Goal: Check status: Check status

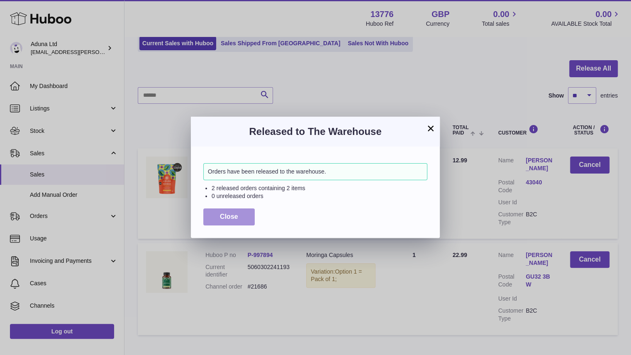
click at [236, 221] on button "Close" at bounding box center [228, 216] width 51 height 17
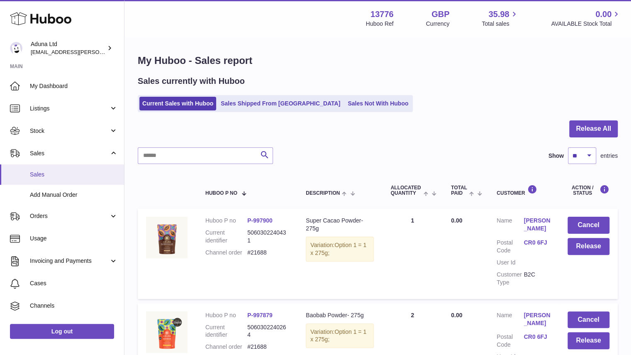
click at [80, 170] on span "Sales" at bounding box center [74, 174] width 88 height 8
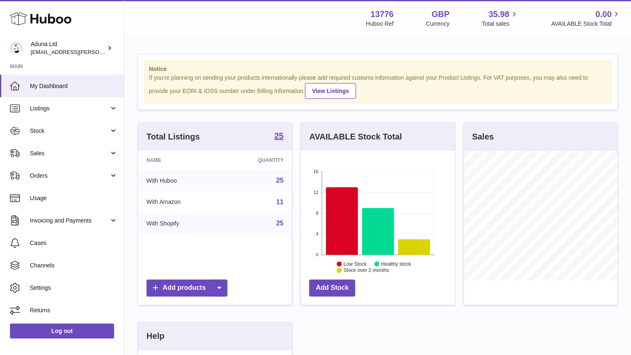
scroll to position [129, 154]
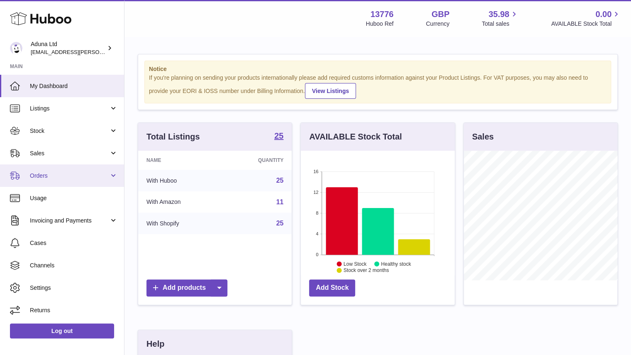
click at [80, 170] on link "Orders" at bounding box center [62, 175] width 124 height 22
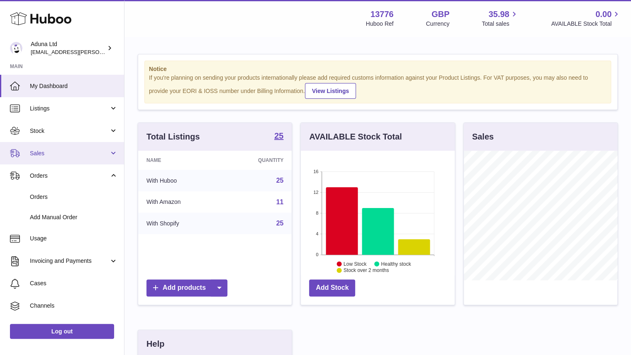
click at [77, 152] on span "Sales" at bounding box center [69, 153] width 79 height 8
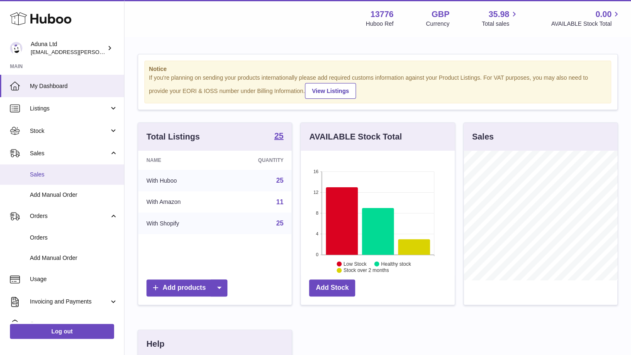
click at [85, 177] on span "Sales" at bounding box center [74, 174] width 88 height 8
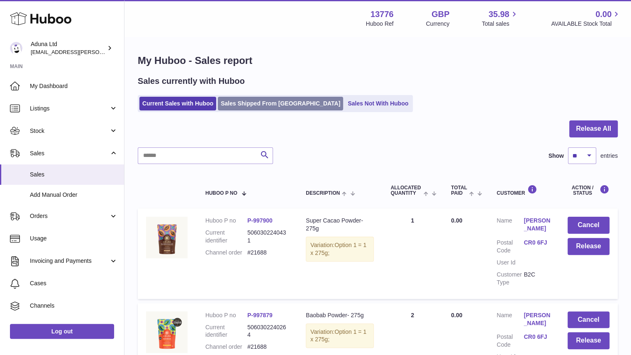
click at [264, 102] on link "Sales Shipped From [GEOGRAPHIC_DATA]" at bounding box center [280, 104] width 125 height 14
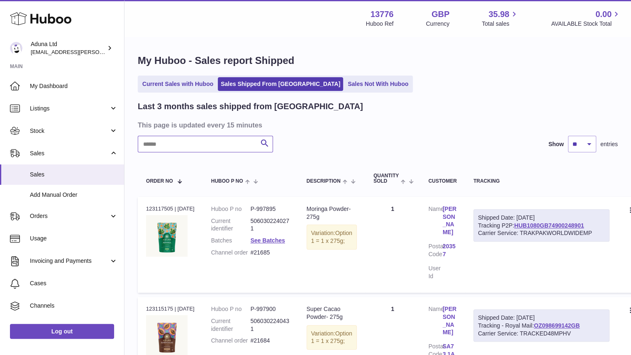
click at [207, 136] on input "text" at bounding box center [205, 144] width 135 height 17
paste input "******"
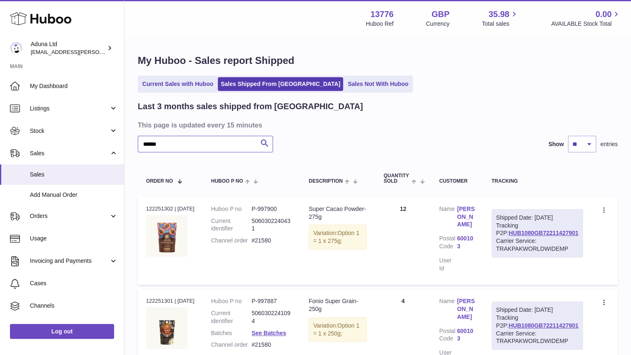
type input "******"
click at [426, 136] on div "****** Search Show ** ** ** entries" at bounding box center [378, 144] width 480 height 17
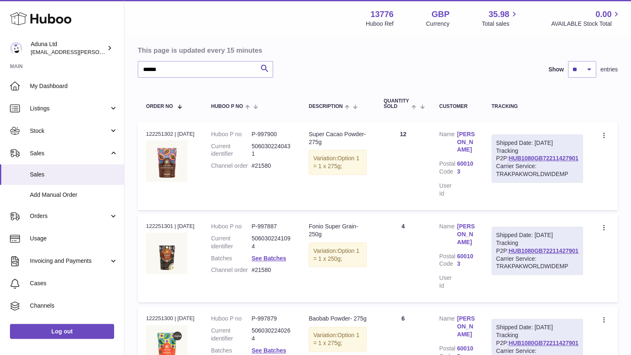
scroll to position [82, 0]
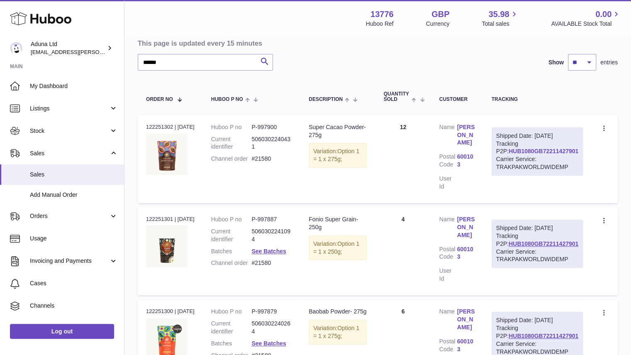
click at [556, 154] on link "HUB1080GB72211427901" at bounding box center [544, 151] width 70 height 7
click at [81, 179] on link "Sales" at bounding box center [62, 174] width 124 height 20
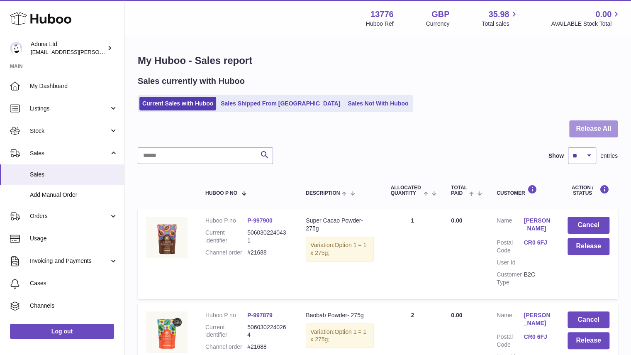
click at [591, 122] on button "Release All" at bounding box center [593, 128] width 49 height 17
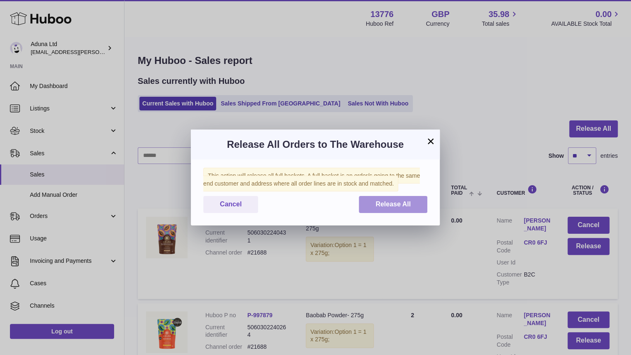
click at [395, 198] on button "Release All" at bounding box center [393, 204] width 68 height 17
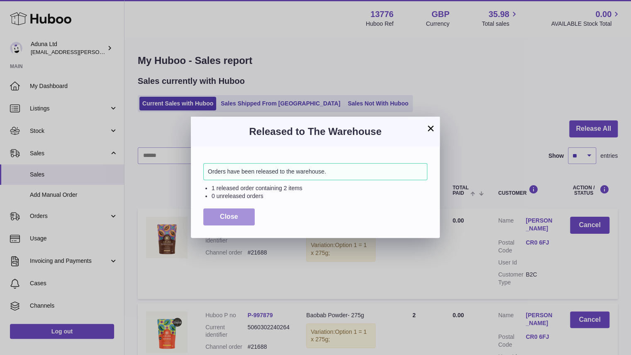
click at [239, 221] on button "Close" at bounding box center [228, 216] width 51 height 17
